Goal: Find specific page/section: Find specific page/section

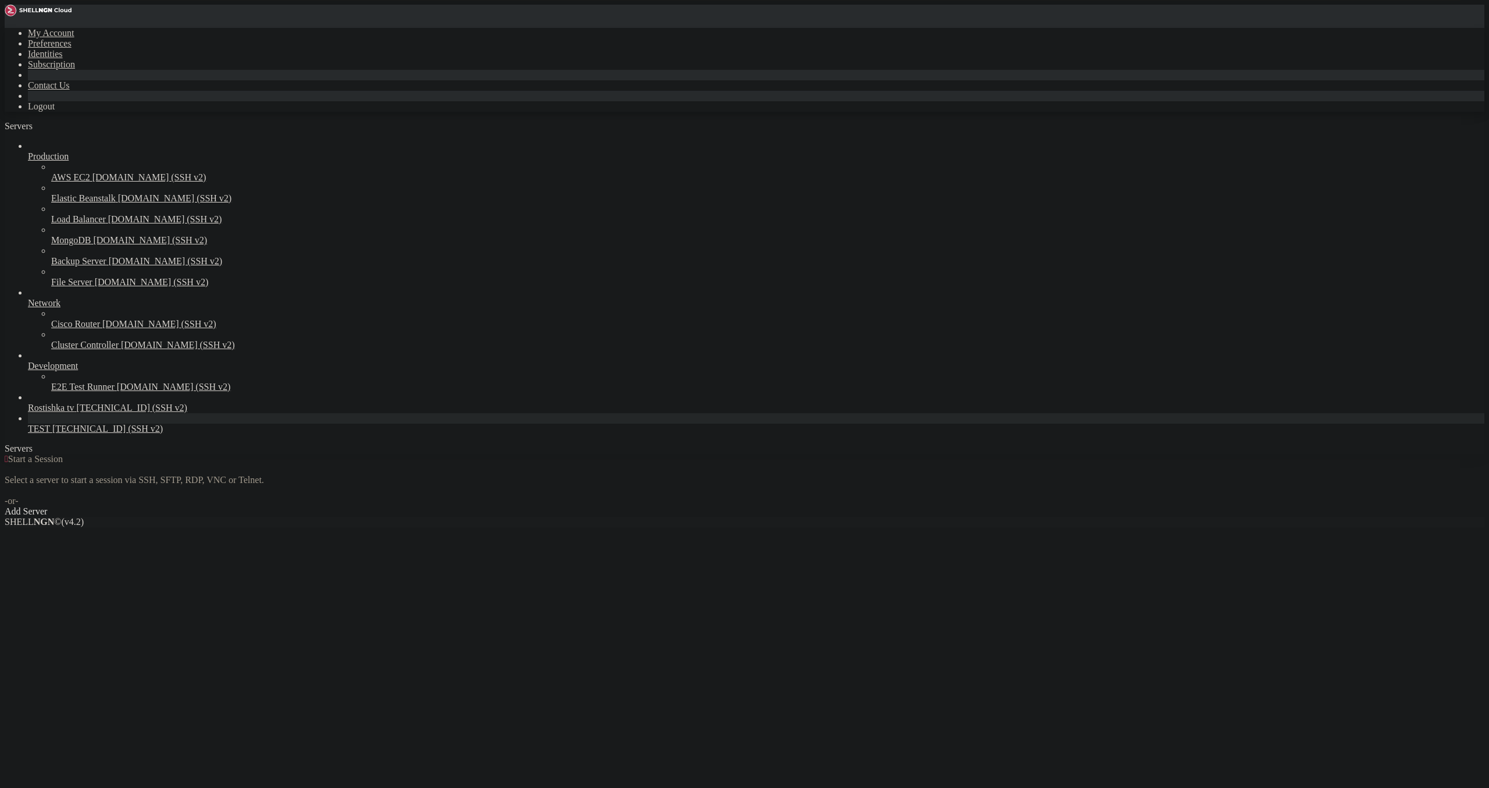
click at [73, 433] on span "[TECHNICAL_ID] (SSH v2)" at bounding box center [107, 428] width 111 height 10
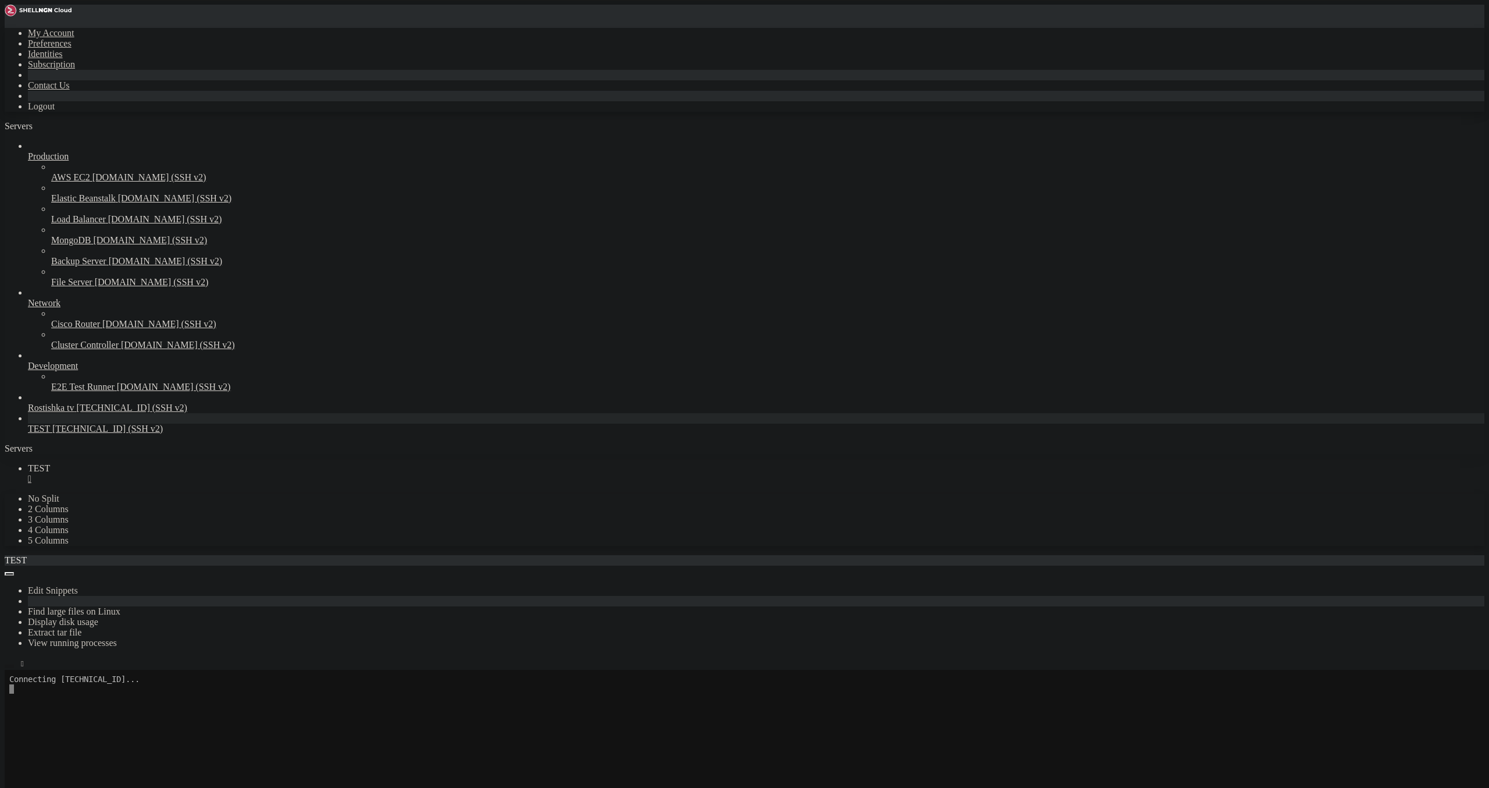
click at [14, 664] on button "button" at bounding box center [9, 665] width 9 height 3
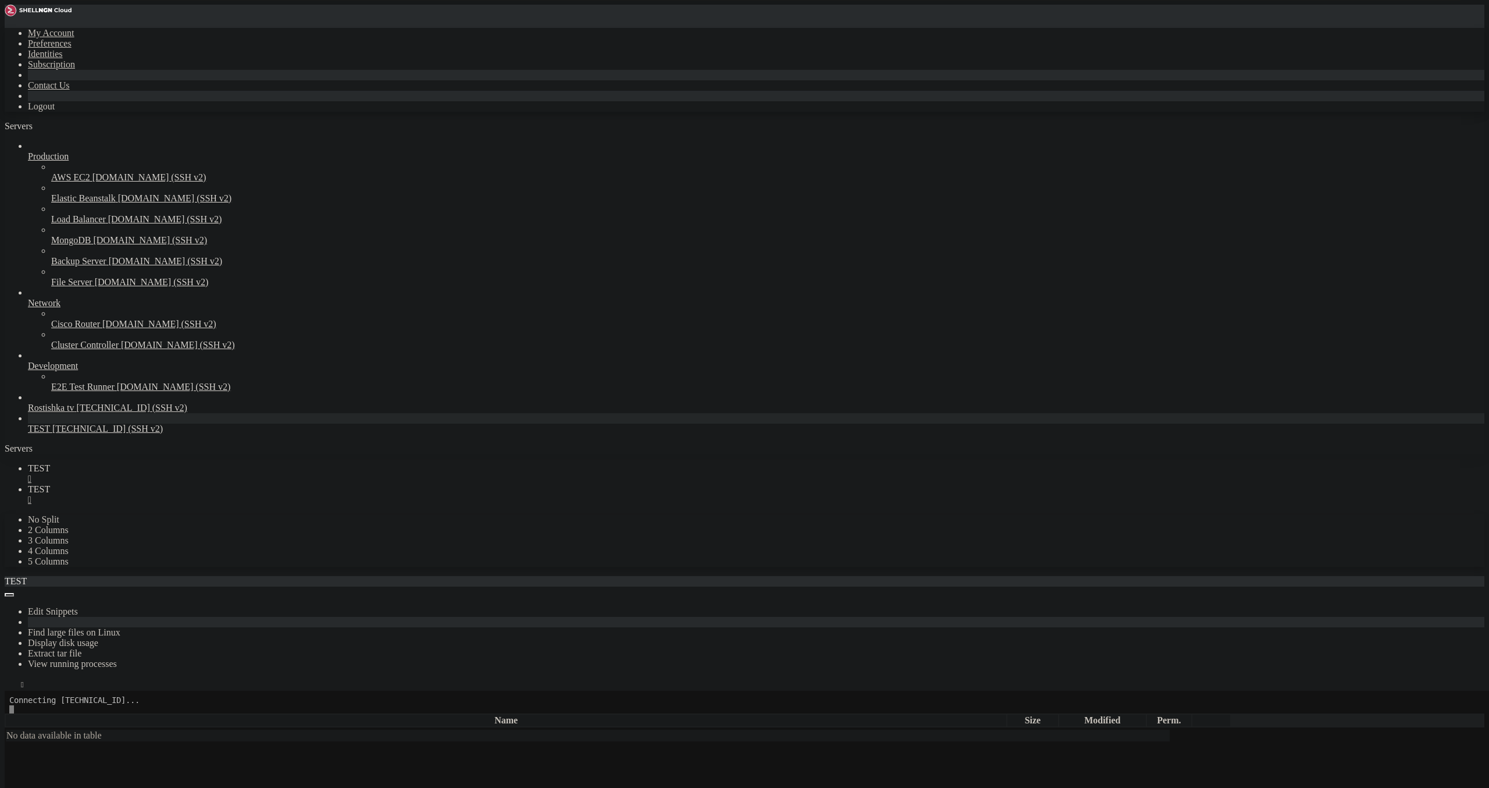
click at [194, 463] on link "TEST " at bounding box center [756, 473] width 1457 height 21
click at [197, 474] on div "" at bounding box center [756, 479] width 1457 height 10
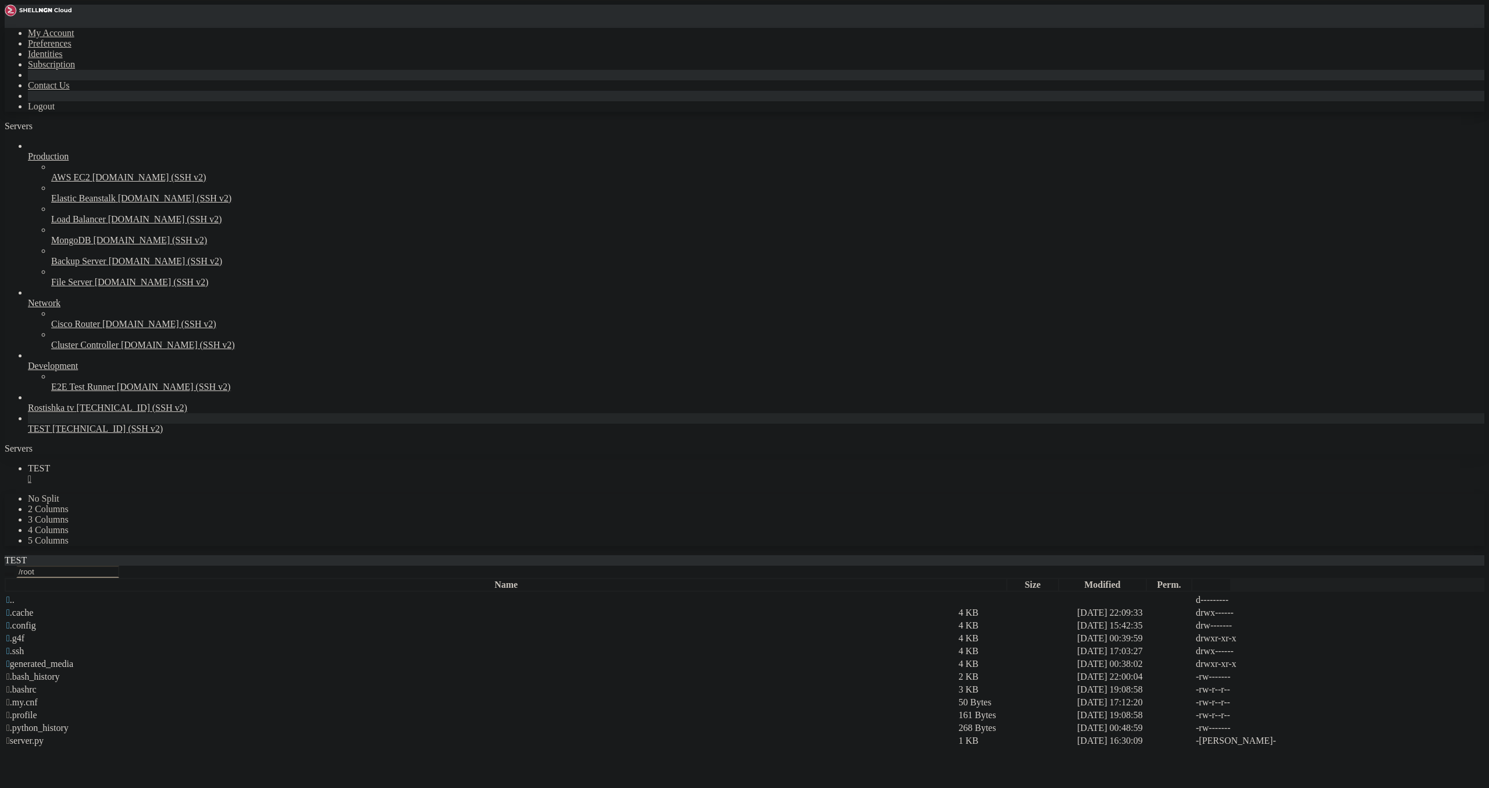
click at [9, 574] on icon "button" at bounding box center [9, 574] width 0 height 0
click at [168, 786] on td " www" at bounding box center [481, 792] width 951 height 12
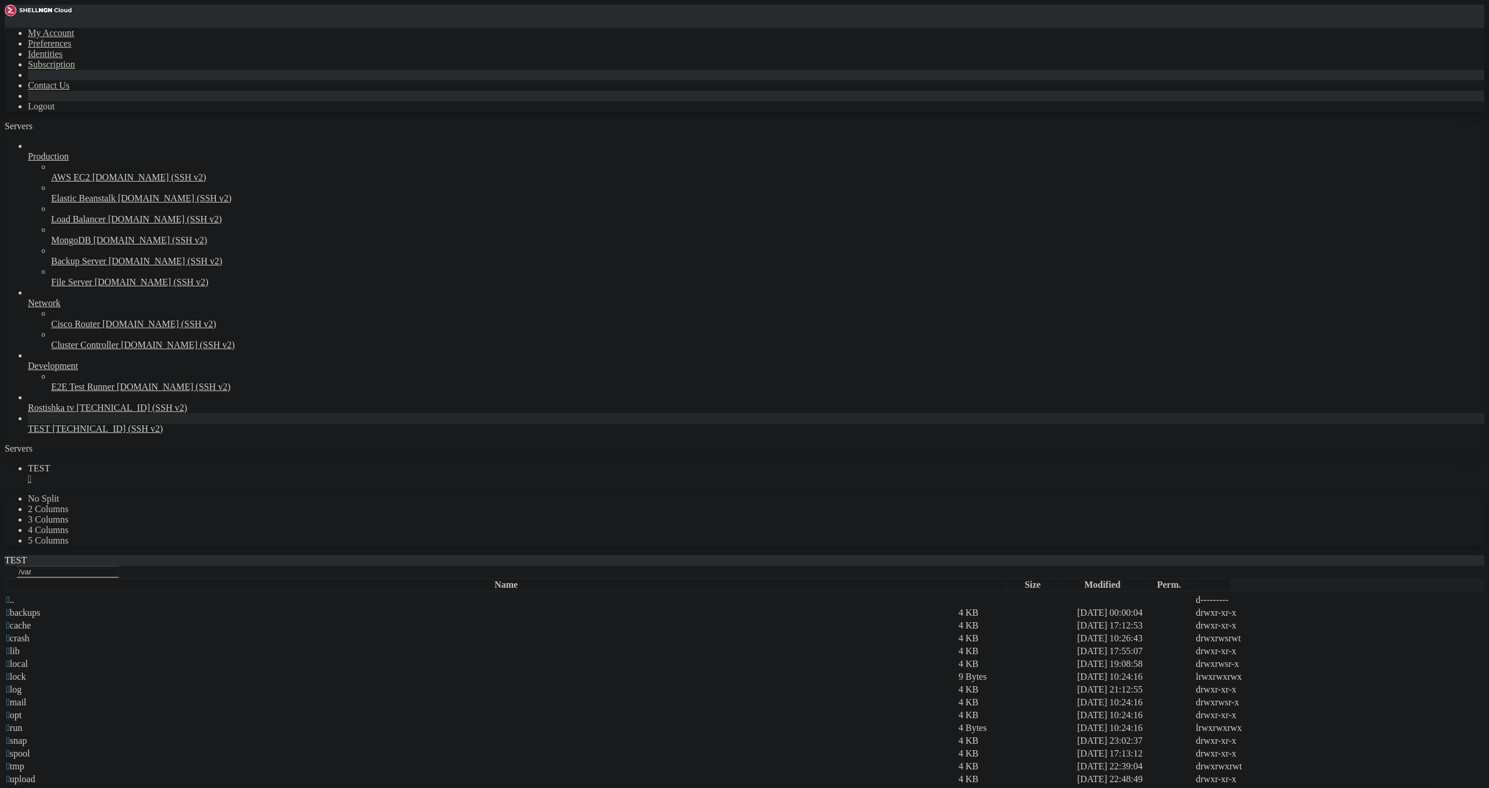
click at [168, 786] on td " www" at bounding box center [481, 792] width 951 height 12
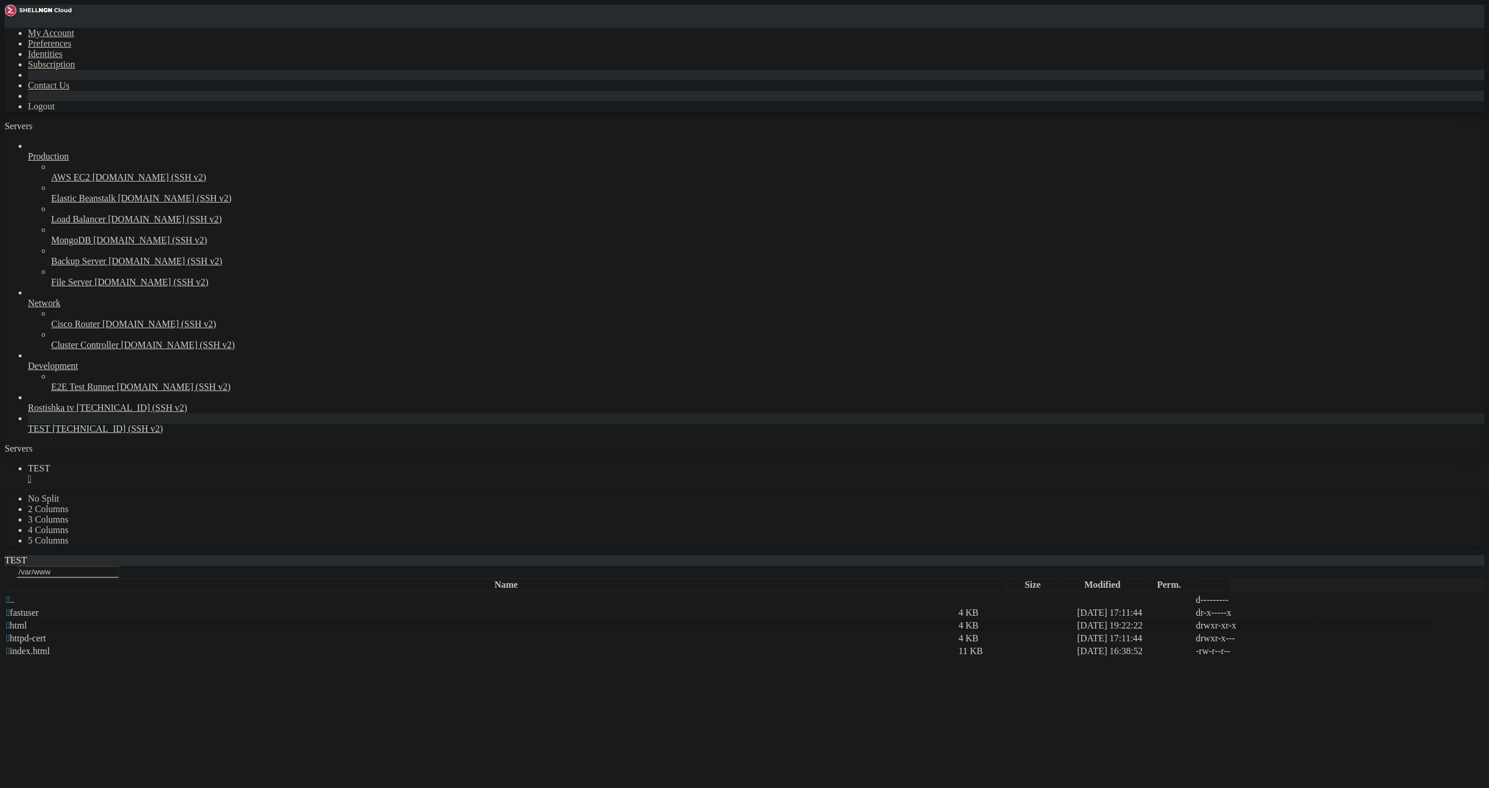
click at [208, 620] on td " html" at bounding box center [481, 626] width 951 height 12
click at [14, 572] on button "button" at bounding box center [9, 573] width 9 height 3
click at [39, 607] on span " fastuser" at bounding box center [22, 612] width 33 height 10
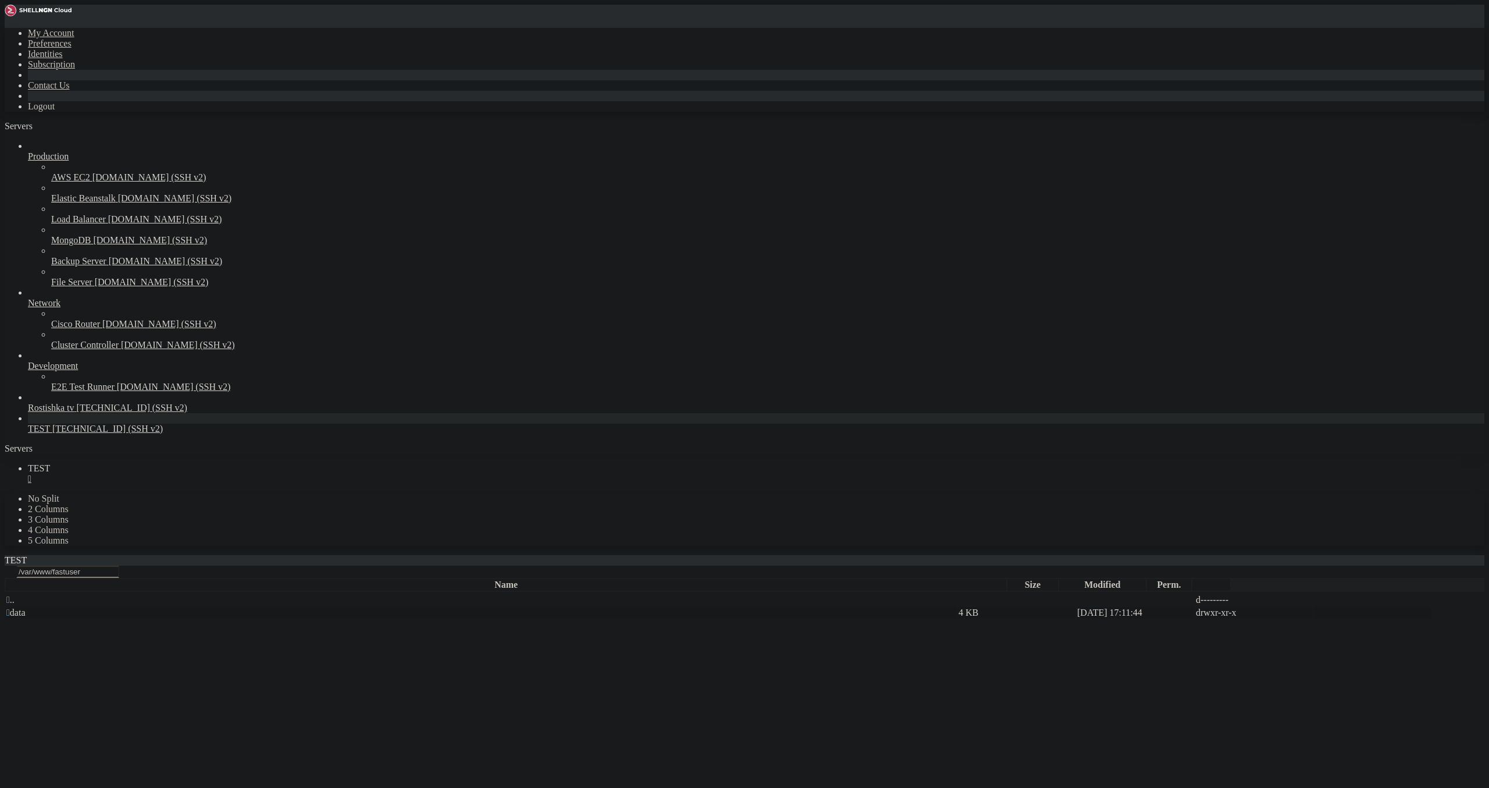
click at [26, 607] on span " data" at bounding box center [15, 612] width 19 height 10
click at [30, 658] on span " www" at bounding box center [18, 663] width 24 height 10
click at [83, 607] on span " [TECHNICAL_ID]" at bounding box center [44, 612] width 77 height 10
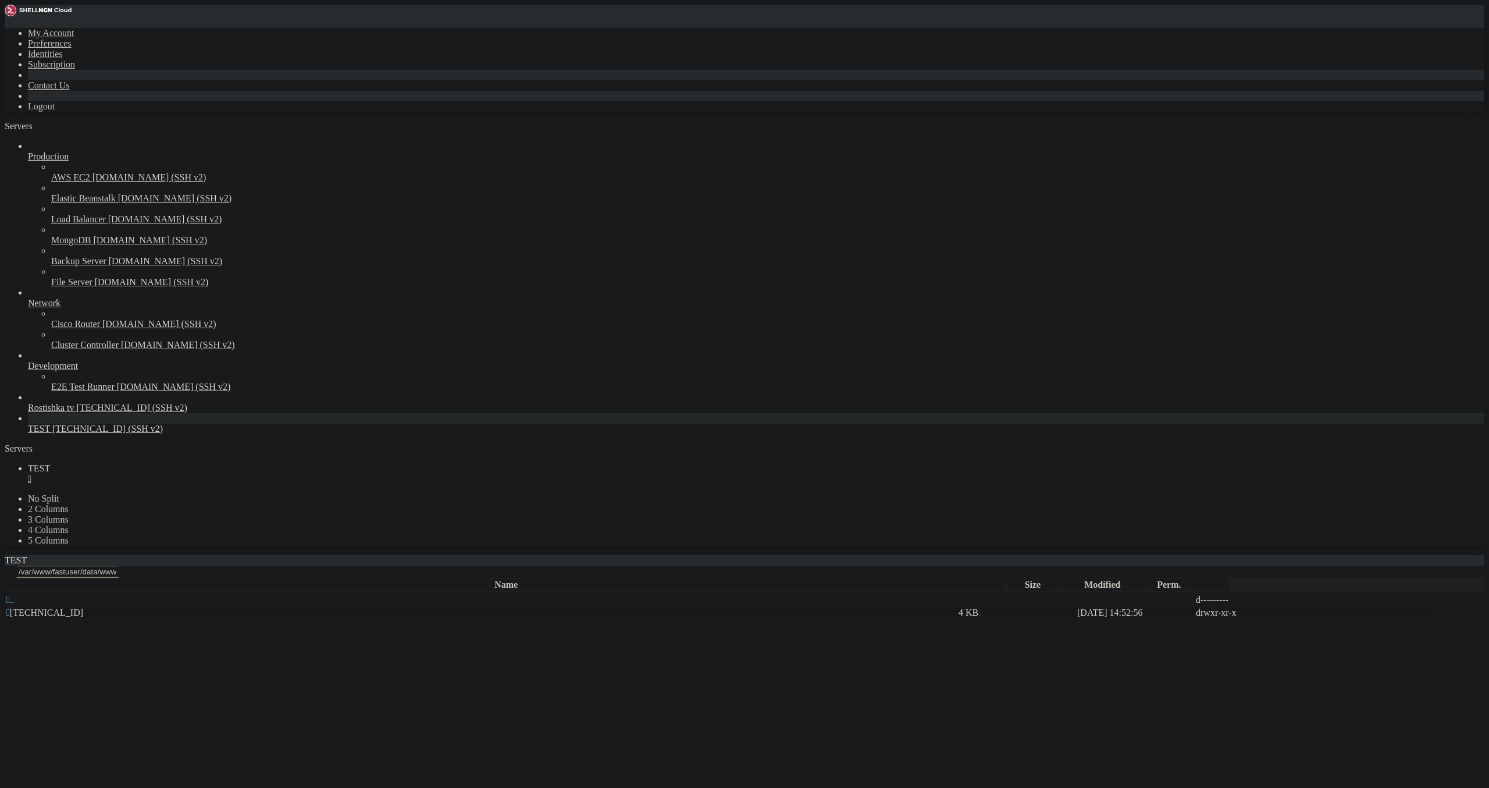
click at [83, 607] on span " [TECHNICAL_ID]" at bounding box center [44, 612] width 77 height 10
click at [49, 633] on span " TEST_TV" at bounding box center [27, 638] width 42 height 10
type input "/var/www/fastuser/data/www/[TECHNICAL_ID][URL]"
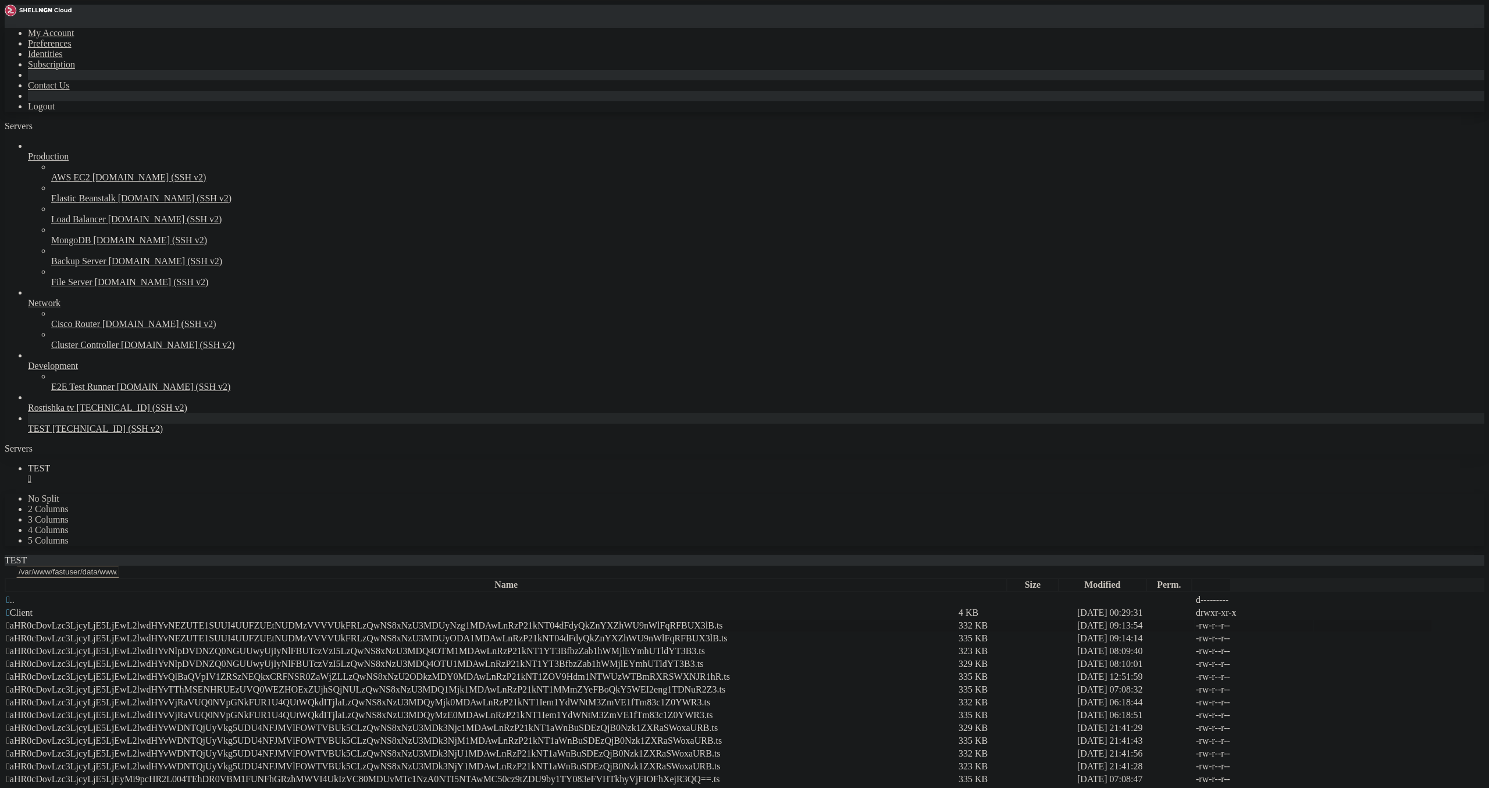
click at [268, 620] on span " aHR0cDovLzc3LjcyLjE5LjEwL2lwdHYvNEZUTE1SUUI4UUFZUEtNUDMzVVVVUkFRLzQwNS8xNzU3M…" at bounding box center [364, 625] width 717 height 10
click at [268, 632] on td " aHR0cDovLzc3LjcyLjE5LjEwL2lwdHYvNEZUTE1SUUI4UUFZUEtNUDMzVVVVUkFRLzQwNS8xNzU3M…" at bounding box center [481, 638] width 951 height 12
click at [273, 646] on span " aHR0cDovLzc3LjcyLjE5LjEwL2lwdHYvNlpDVDNZQ0NGUUwyUjIyNlFBUTczVzI5LzQwNS8xNzU3M…" at bounding box center [355, 651] width 699 height 10
click at [266, 658] on td " aHR0cDovLzc3LjcyLjE5LjEwL2lwdHYvNlpDVDNZQ0NGUUwyUjIyNlFBUTczVzI5LzQwNS8xNzU3M…" at bounding box center [481, 664] width 951 height 12
click at [321, 620] on td " aHR0cDovLzc3LjcyLjE5LjEwL2lwdHYvNEZUTE1SUUI4UUFZUEtNUDMzVVVVUkFRLzQwNS8xNzU3M…" at bounding box center [481, 626] width 951 height 12
